Goal: Information Seeking & Learning: Learn about a topic

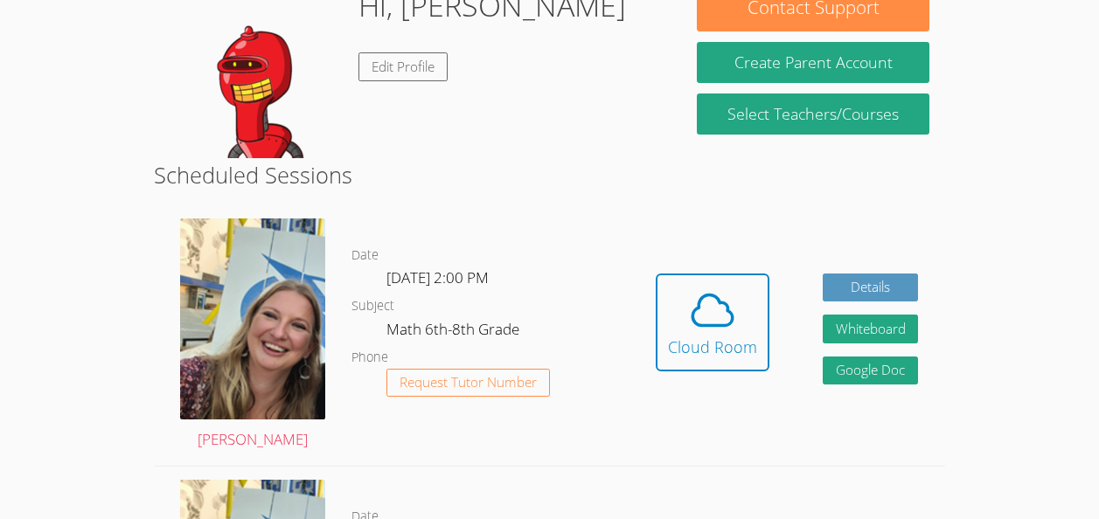
scroll to position [382, 0]
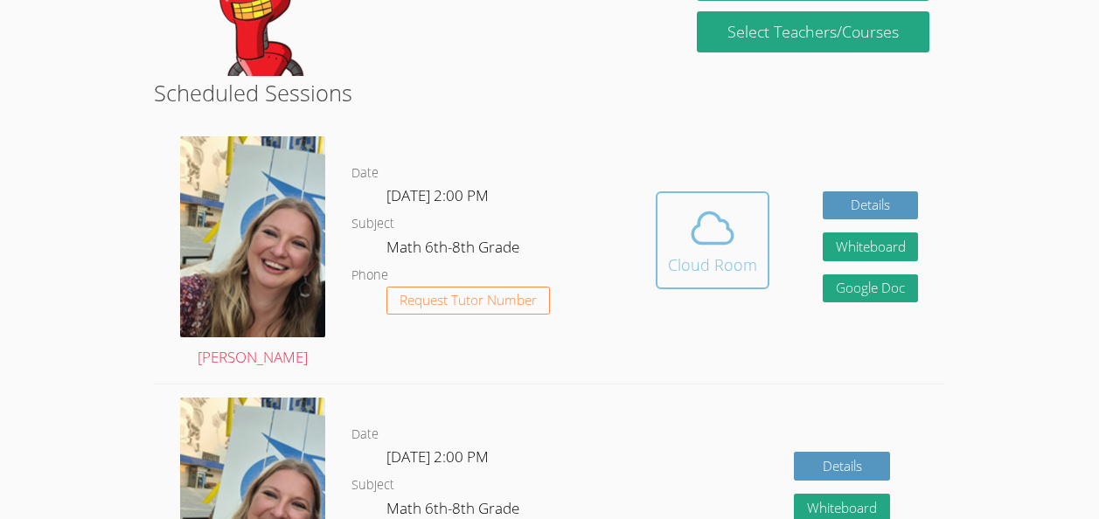
click at [723, 198] on button "Cloud Room" at bounding box center [712, 240] width 114 height 98
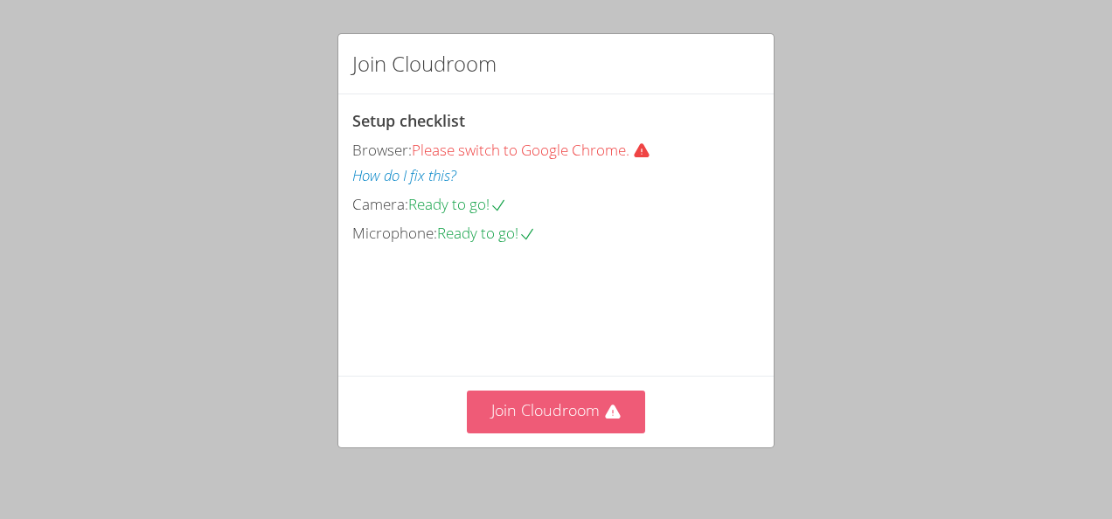
click at [564, 420] on button "Join Cloudroom" at bounding box center [556, 412] width 179 height 43
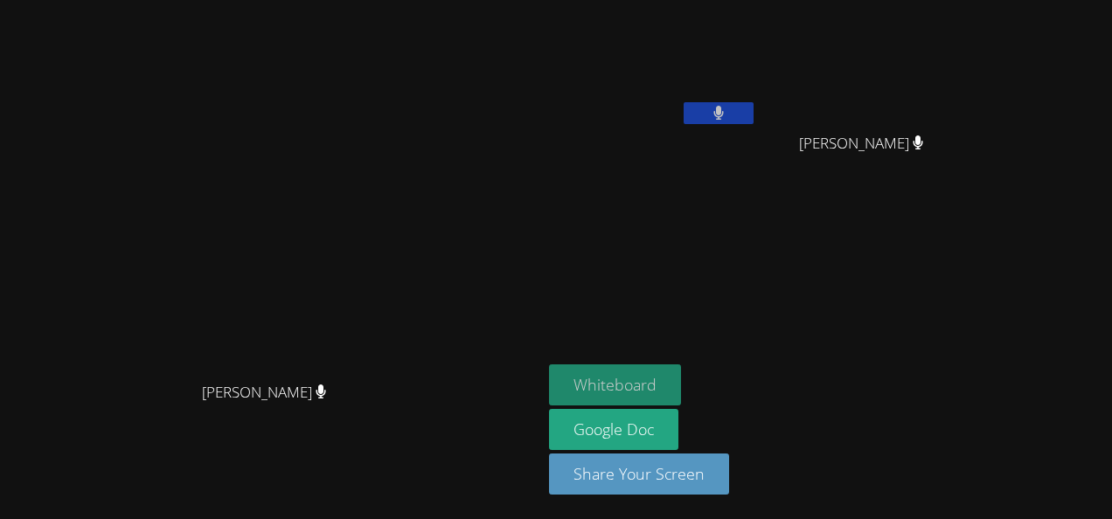
click at [681, 389] on button "Whiteboard" at bounding box center [615, 384] width 132 height 41
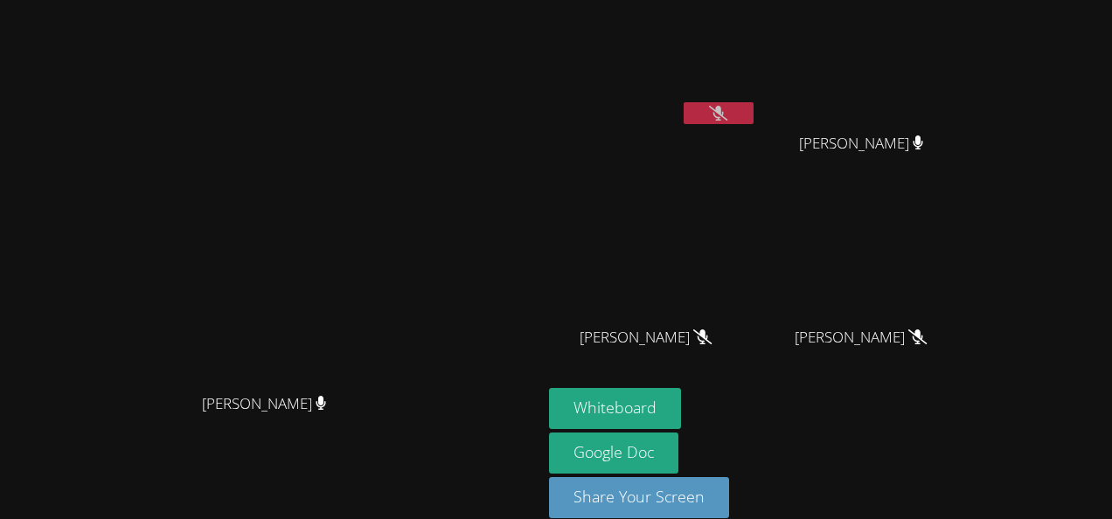
click at [727, 114] on icon at bounding box center [718, 113] width 18 height 15
click at [689, 102] on button at bounding box center [718, 113] width 70 height 22
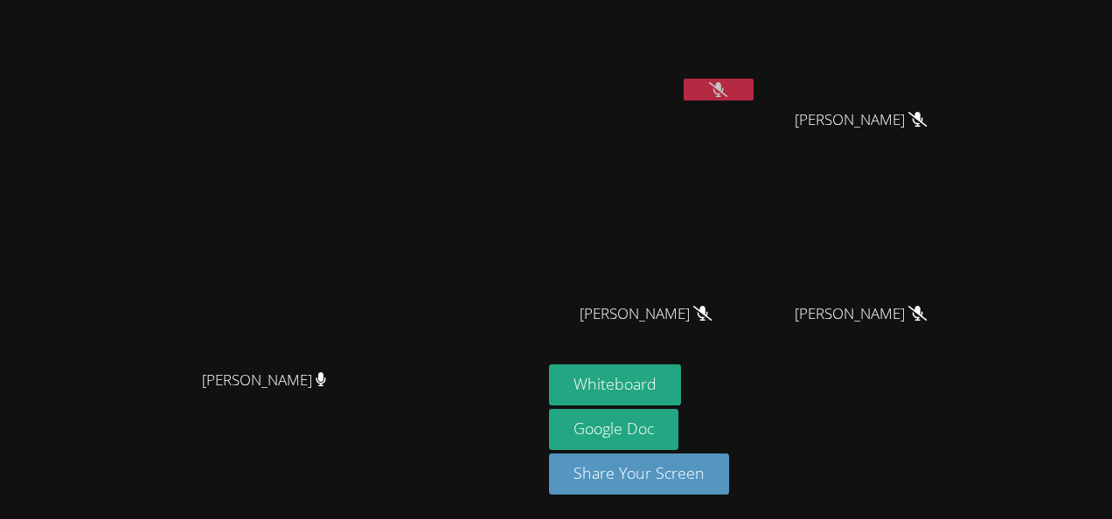
click at [683, 91] on button at bounding box center [718, 90] width 70 height 22
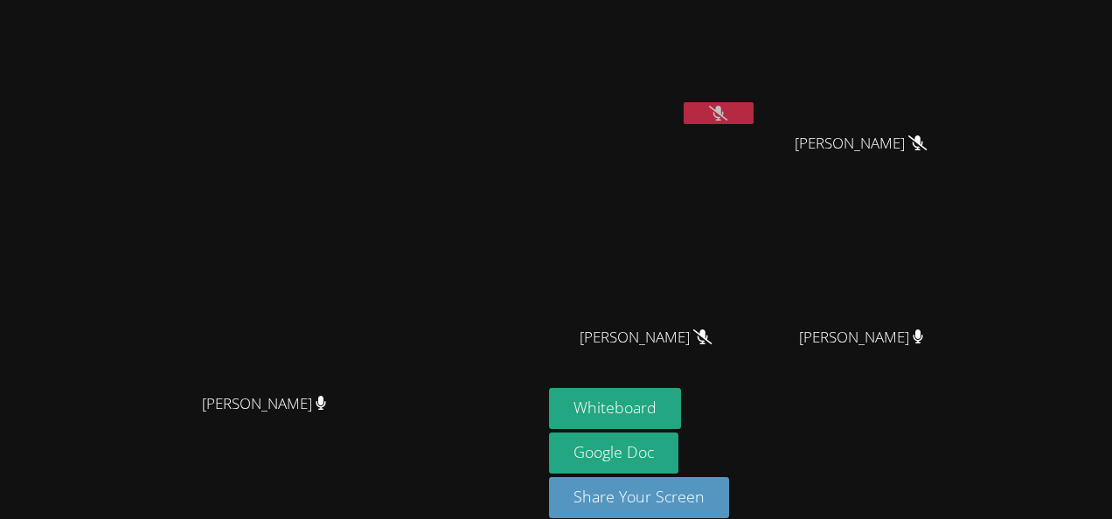
click at [727, 112] on icon at bounding box center [718, 113] width 18 height 15
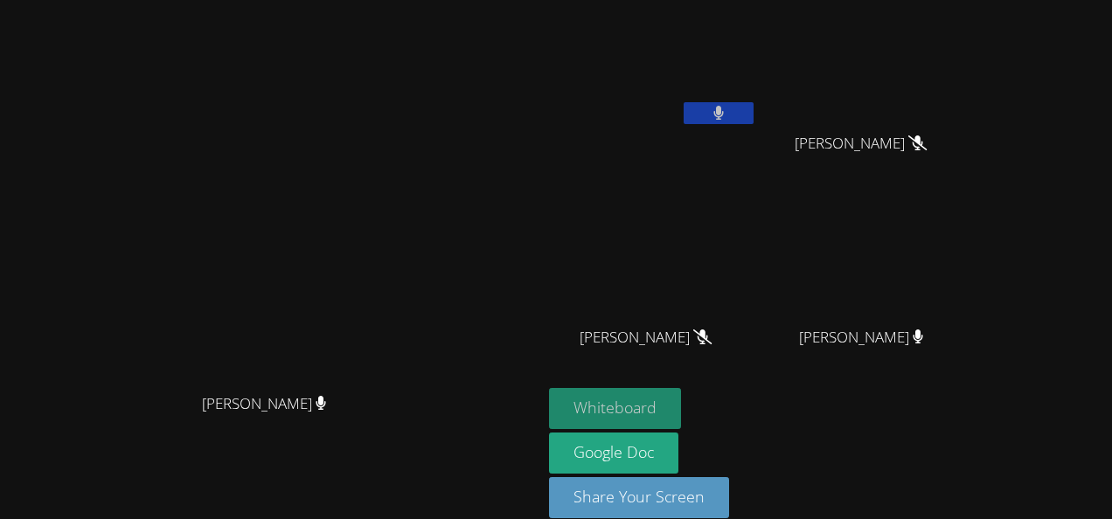
click at [664, 388] on button "Whiteboard" at bounding box center [615, 408] width 132 height 41
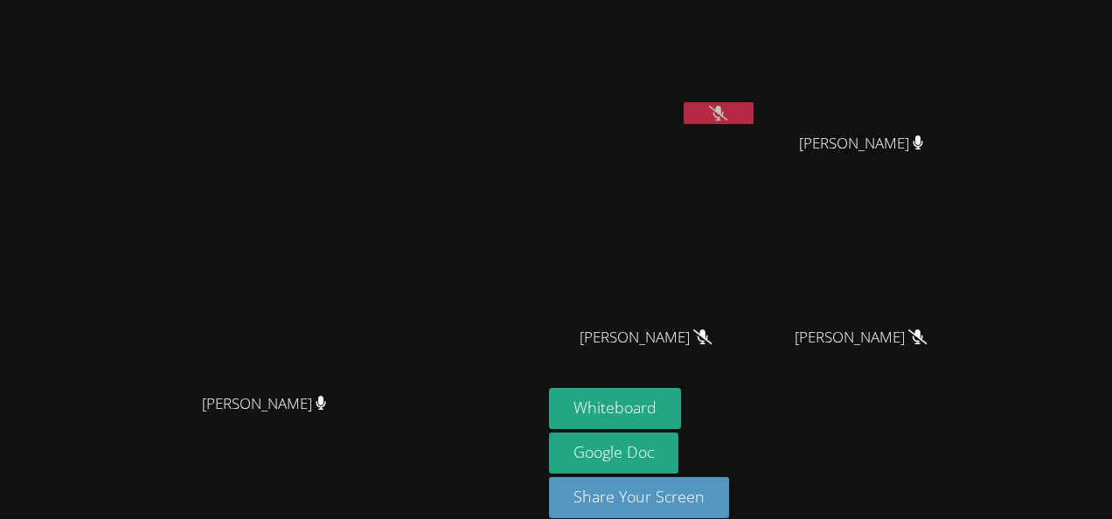
click at [732, 113] on button at bounding box center [718, 113] width 70 height 22
click at [727, 109] on icon at bounding box center [718, 113] width 18 height 15
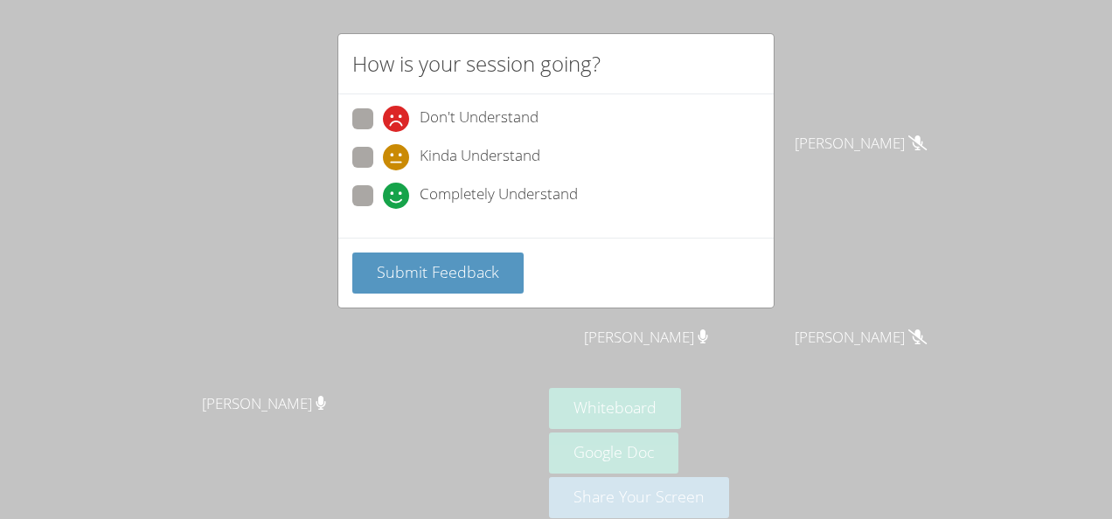
click at [382, 200] on label "Completely Understand" at bounding box center [464, 197] width 225 height 24
click at [383, 200] on input "Completely Understand" at bounding box center [390, 192] width 15 height 15
radio input "true"
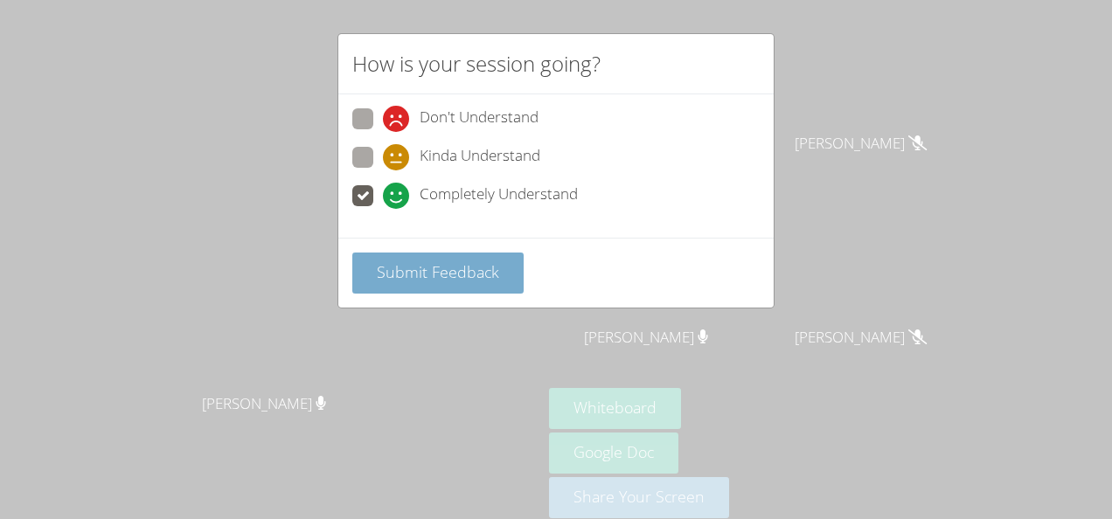
click at [429, 257] on button "Submit Feedback" at bounding box center [437, 273] width 171 height 41
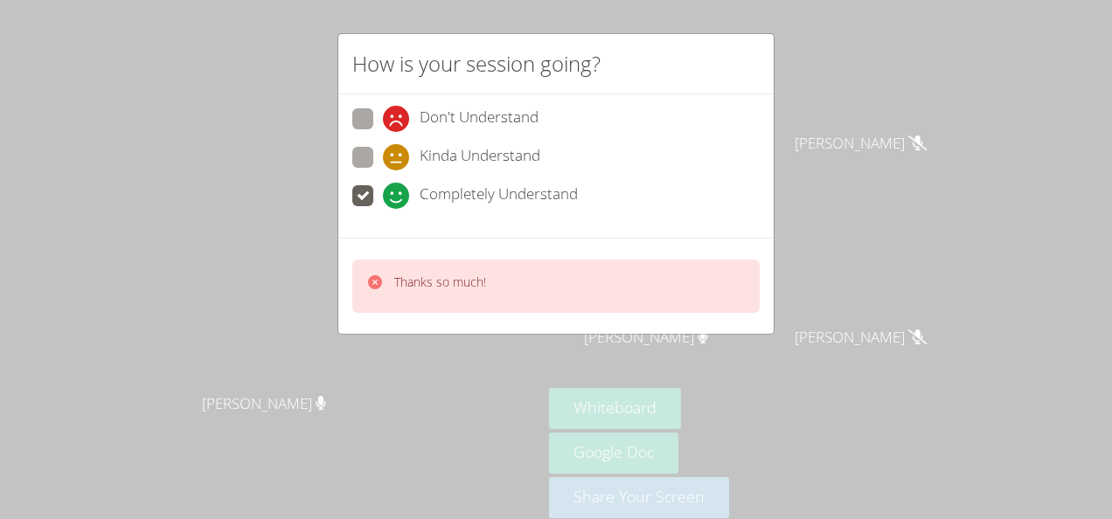
click at [446, 292] on div "Thanks so much!" at bounding box center [440, 286] width 92 height 25
drag, startPoint x: 429, startPoint y: 257, endPoint x: 523, endPoint y: 336, distance: 122.2
click at [523, 336] on div "How is your session going? Don't Understand Kinda Understand Completely Underst…" at bounding box center [556, 259] width 1112 height 519
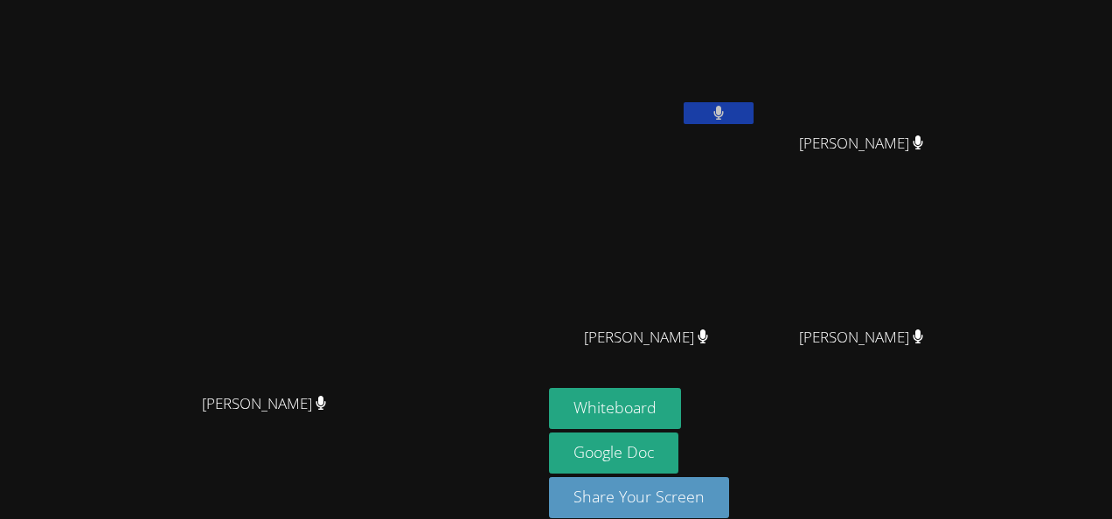
drag, startPoint x: 522, startPoint y: 368, endPoint x: 419, endPoint y: 375, distance: 102.5
drag, startPoint x: 419, startPoint y: 375, endPoint x: 901, endPoint y: 440, distance: 486.0
click at [901, 440] on div "Whiteboard Google Doc Share Your Screen" at bounding box center [760, 460] width 423 height 144
click at [753, 115] on button at bounding box center [718, 113] width 70 height 22
click at [757, 111] on div "Naheva [GEOGRAPHIC_DATA]" at bounding box center [653, 69] width 208 height 125
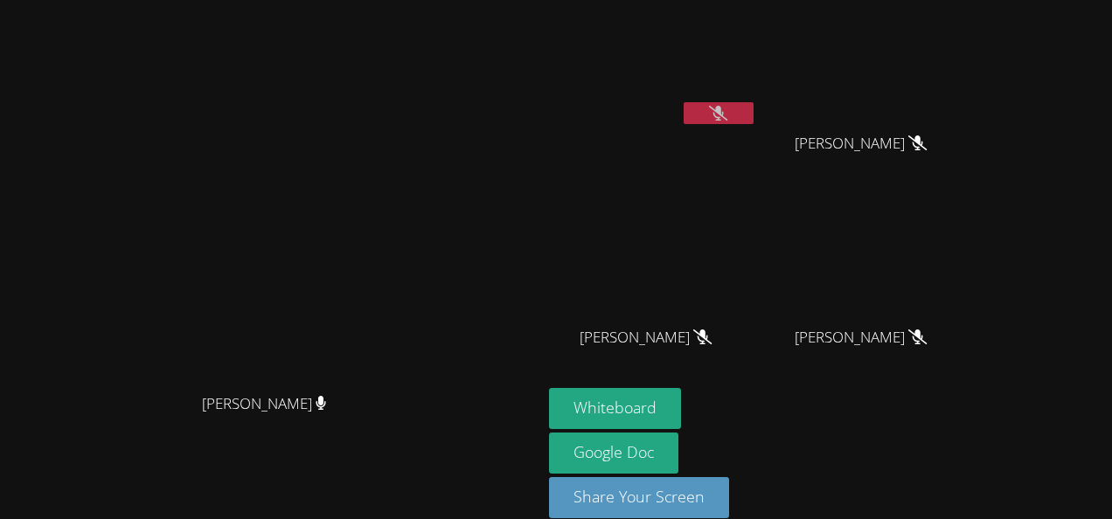
click at [727, 112] on icon at bounding box center [718, 113] width 18 height 15
